Goal: Task Accomplishment & Management: Use online tool/utility

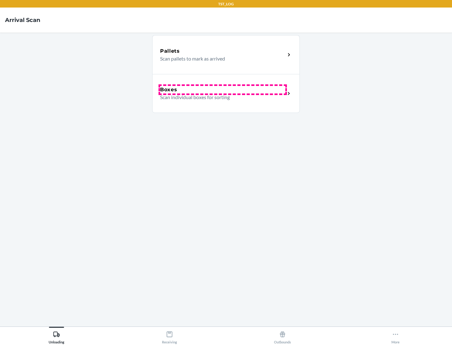
click at [223, 90] on div "Boxes" at bounding box center [222, 90] width 125 height 8
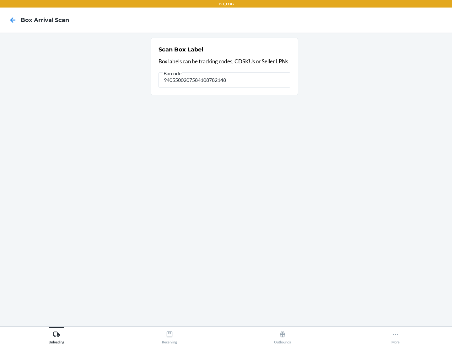
type input "9405500207584108782148"
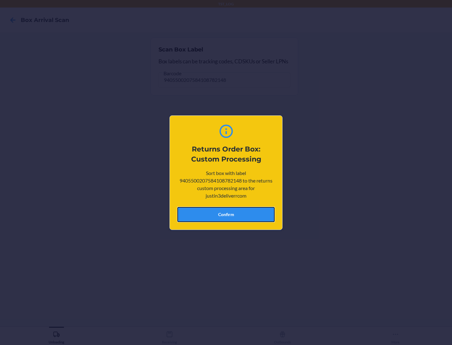
click at [226, 214] on button "Confirm" at bounding box center [225, 214] width 97 height 15
